Goal: Task Accomplishment & Management: Manage account settings

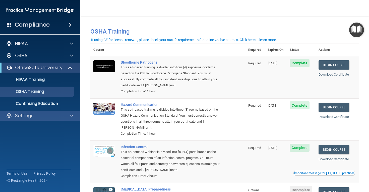
click at [28, 121] on div "Settings" at bounding box center [40, 116] width 81 height 10
click at [72, 119] on span at bounding box center [71, 116] width 3 height 6
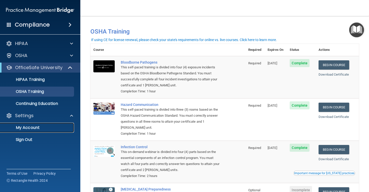
click at [27, 130] on p "My Account" at bounding box center [37, 127] width 68 height 5
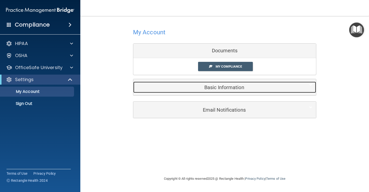
click at [223, 88] on h5 "Basic Information" at bounding box center [217, 88] width 160 height 6
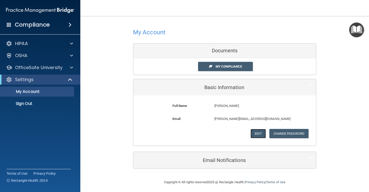
click at [259, 138] on button "Edit" at bounding box center [257, 133] width 15 height 9
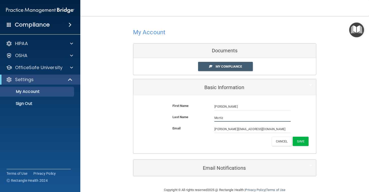
click at [227, 121] on input "Mortiz" at bounding box center [252, 118] width 76 height 8
type input "M"
type input "[PERSON_NAME]"
click at [301, 139] on button "Save" at bounding box center [301, 141] width 16 height 9
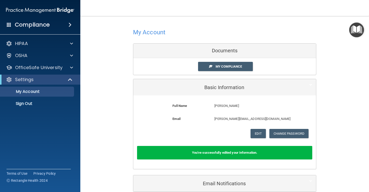
scroll to position [26, 0]
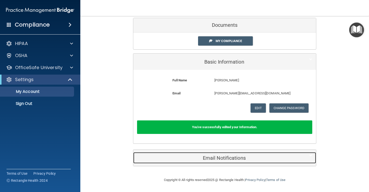
click at [217, 157] on h5 "Email Notifications" at bounding box center [217, 159] width 160 height 6
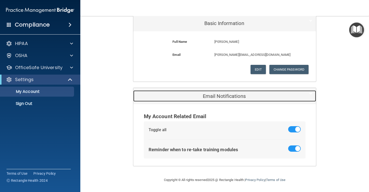
scroll to position [0, 0]
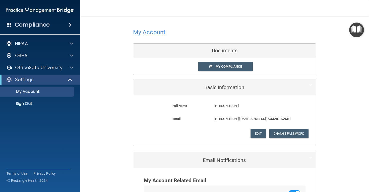
click at [37, 25] on h4 "Compliance" at bounding box center [32, 24] width 35 height 7
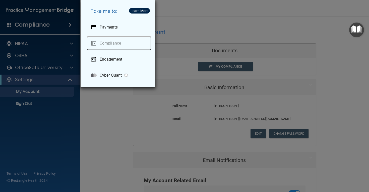
click at [107, 44] on link "Compliance" at bounding box center [119, 43] width 65 height 14
click at [100, 138] on div "Take me to: Payments Compliance Engagement Cyber Quant" at bounding box center [184, 96] width 369 height 192
